Goal: Entertainment & Leisure: Consume media (video, audio)

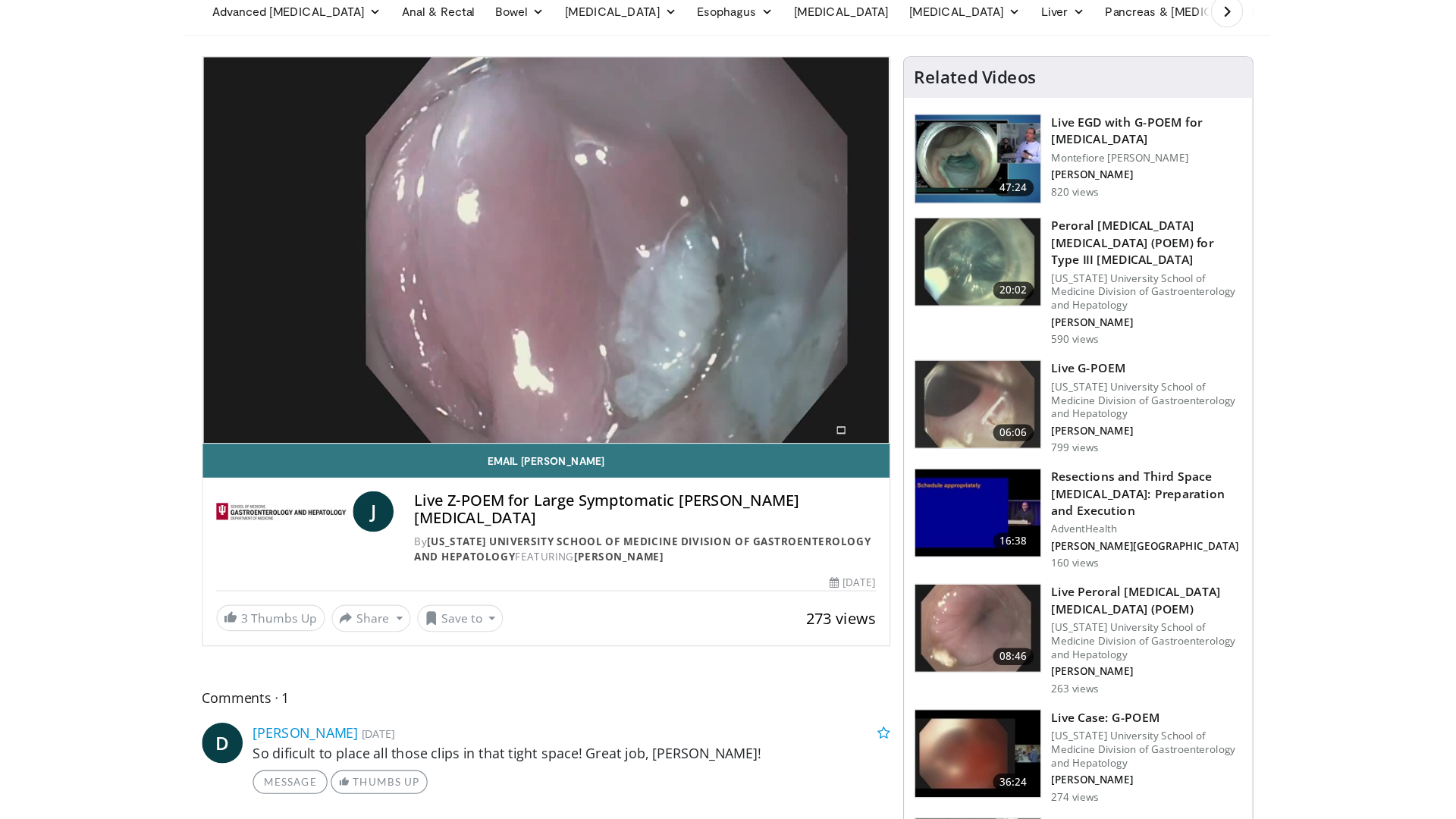
scroll to position [80, 0]
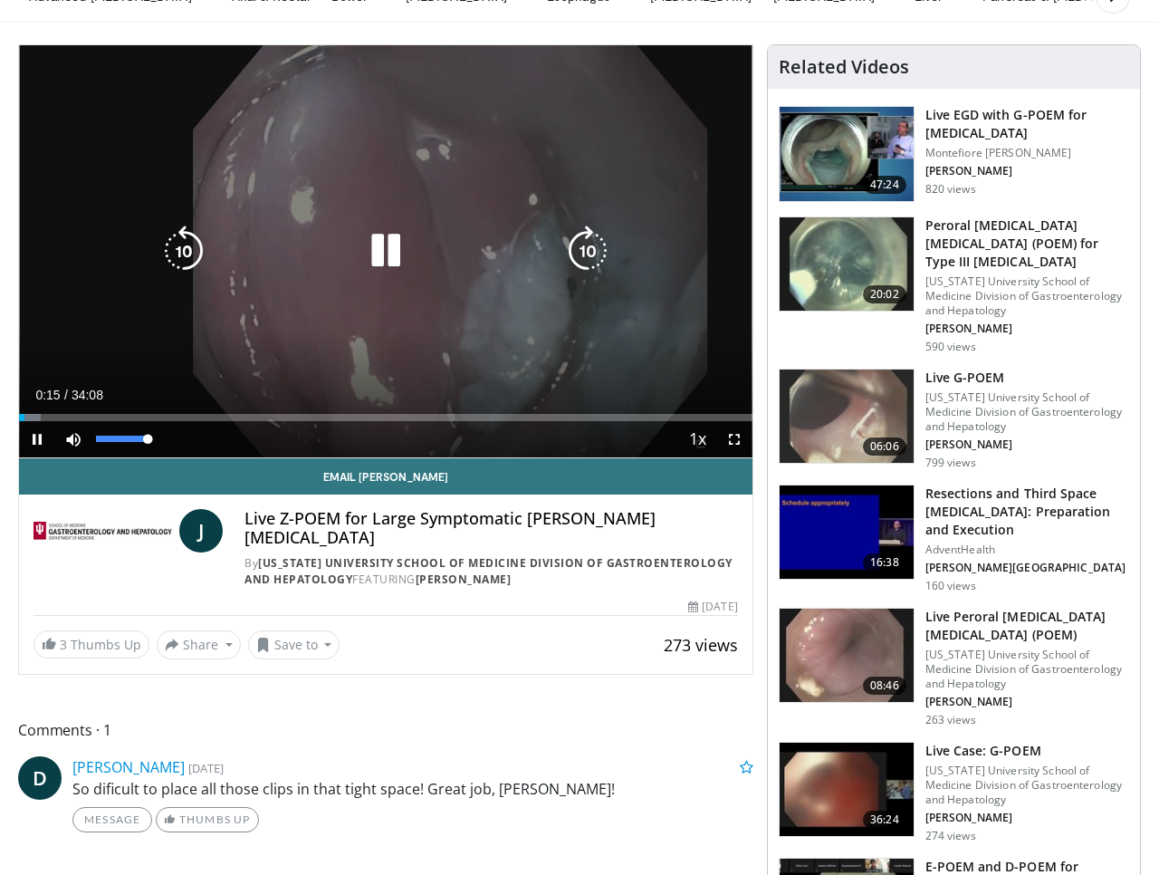
drag, startPoint x: 147, startPoint y: 440, endPoint x: 182, endPoint y: 439, distance: 35.3
click at [182, 439] on div "Current Time 0:15 / Duration 34:08 Pause Skip Backward Skip Forward Mute 100% L…" at bounding box center [385, 439] width 733 height 36
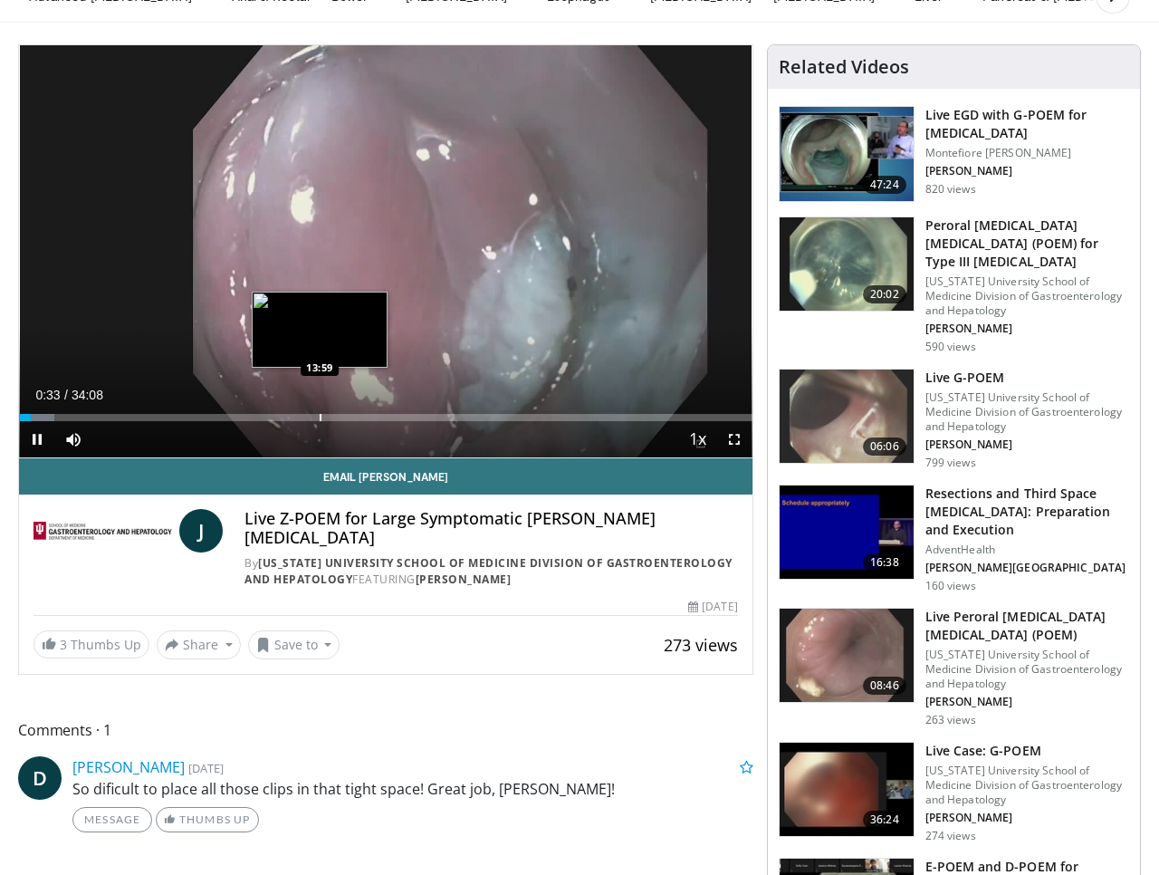
click at [320, 418] on div "Progress Bar" at bounding box center [321, 417] width 2 height 7
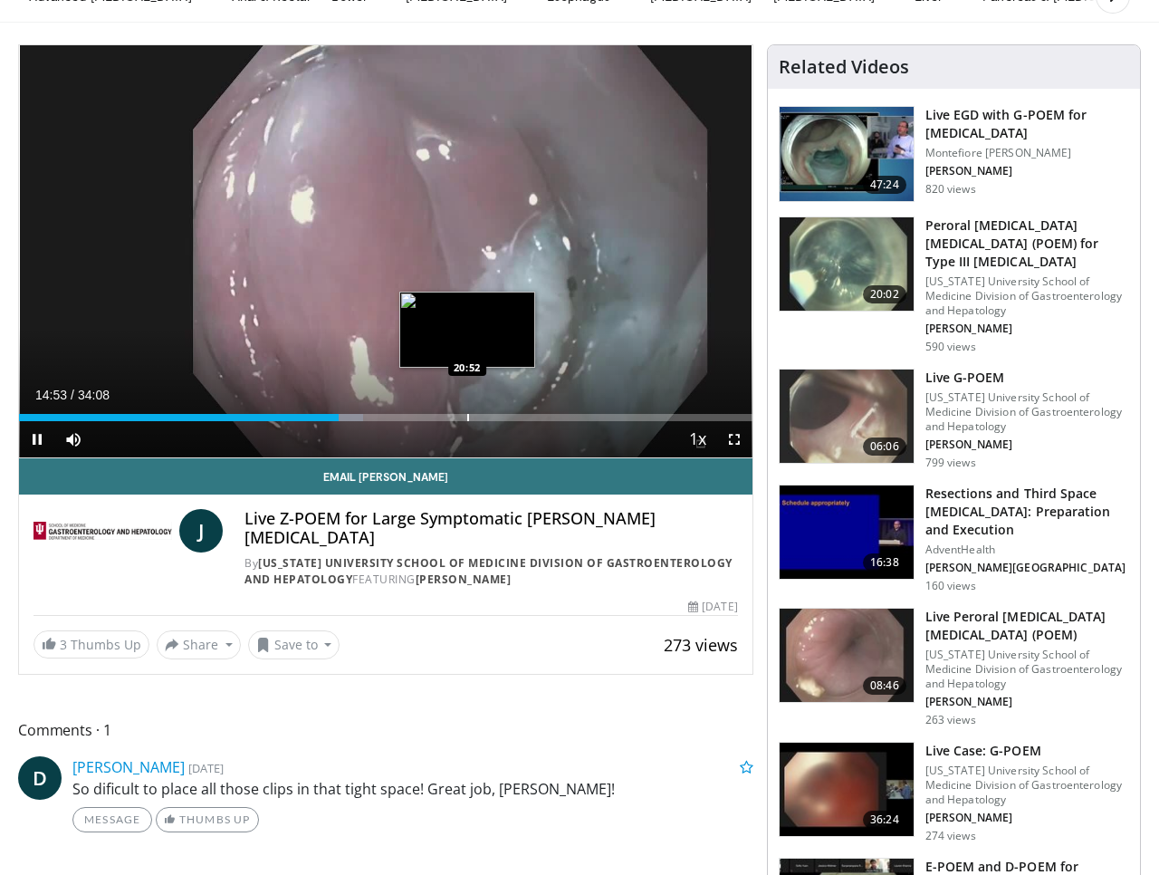
click at [467, 416] on div "Progress Bar" at bounding box center [468, 417] width 2 height 7
click at [440, 417] on div "Progress Bar" at bounding box center [441, 417] width 2 height 7
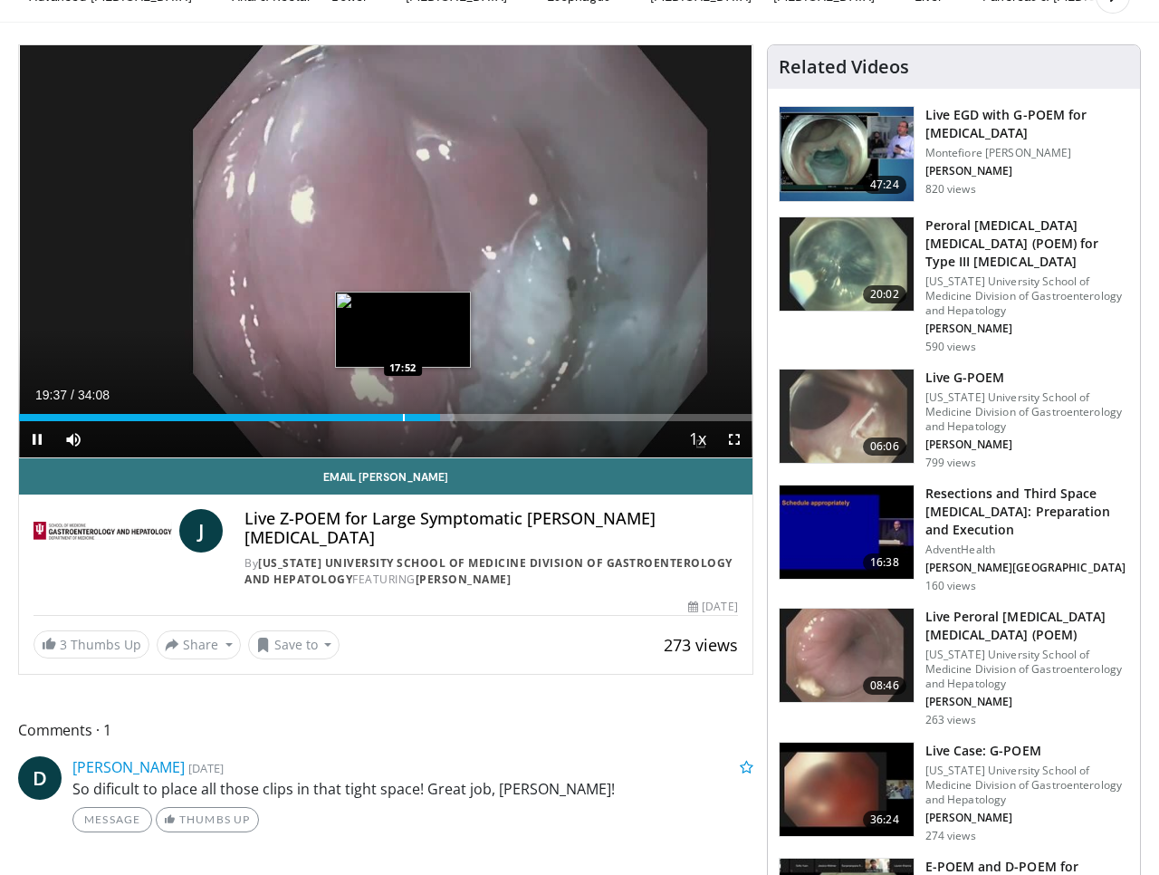
click at [403, 417] on div "Progress Bar" at bounding box center [404, 417] width 2 height 7
click at [380, 414] on div "Progress Bar" at bounding box center [381, 417] width 2 height 7
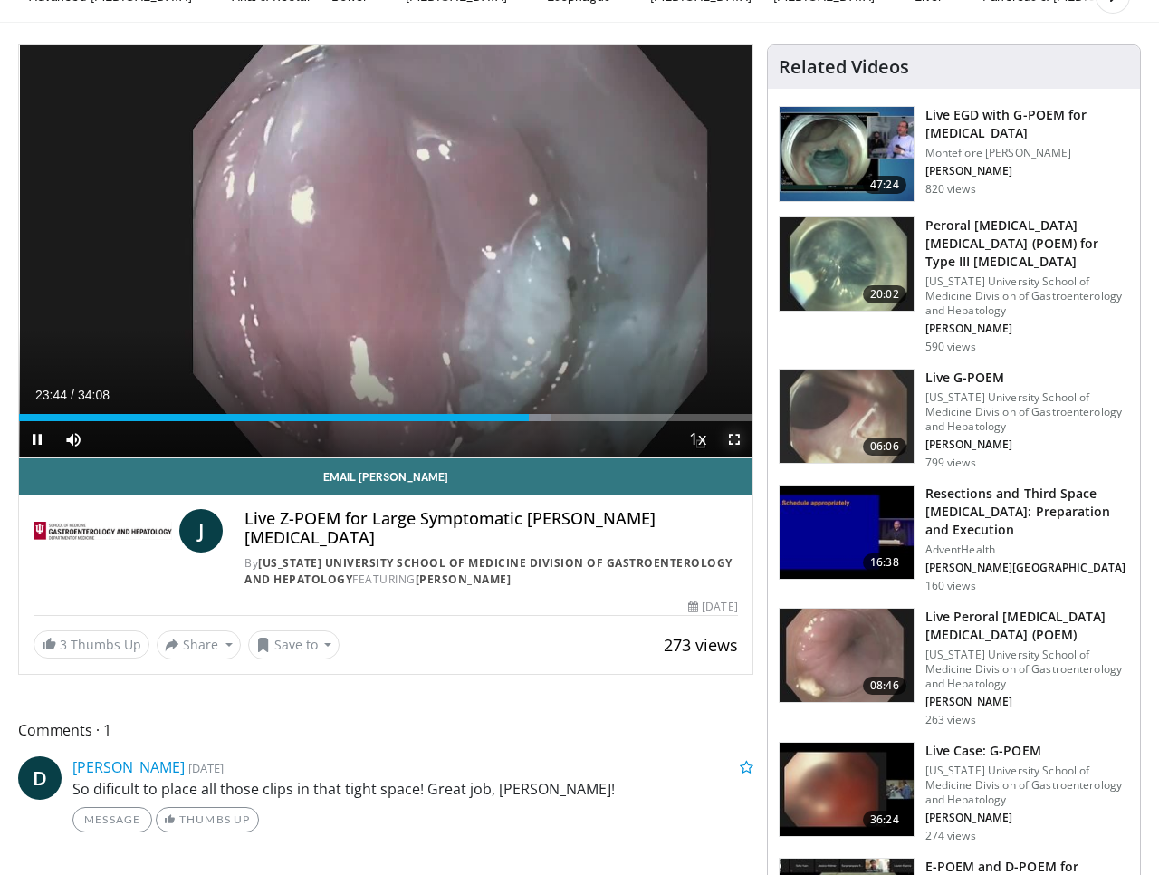
click at [733, 440] on span "Video Player" at bounding box center [734, 439] width 36 height 36
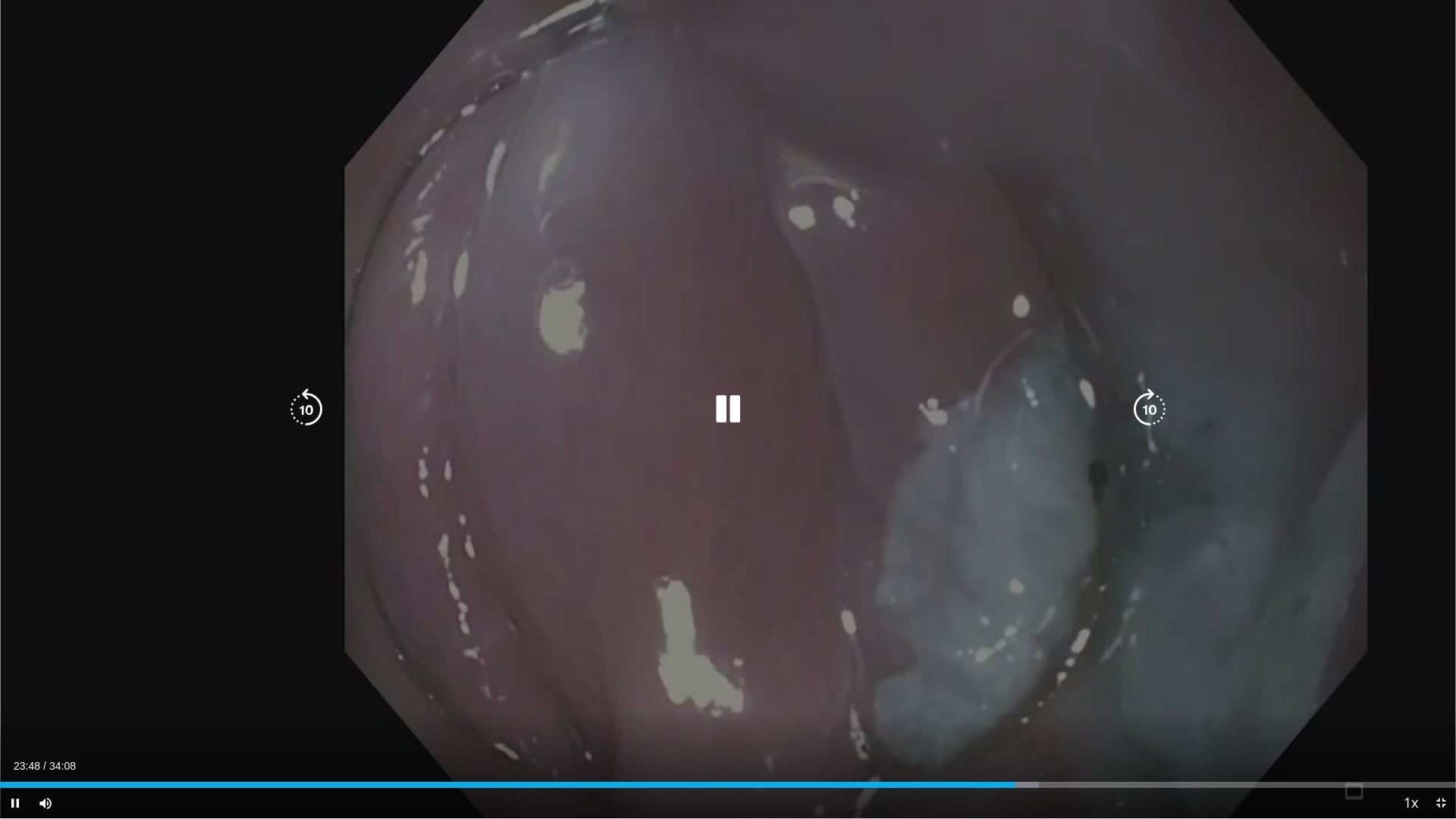
click at [970, 200] on div "10 seconds Tap to unmute" at bounding box center [728, 409] width 1456 height 818
click at [720, 399] on icon "Video Player" at bounding box center [728, 410] width 43 height 43
